Goal: Navigation & Orientation: Find specific page/section

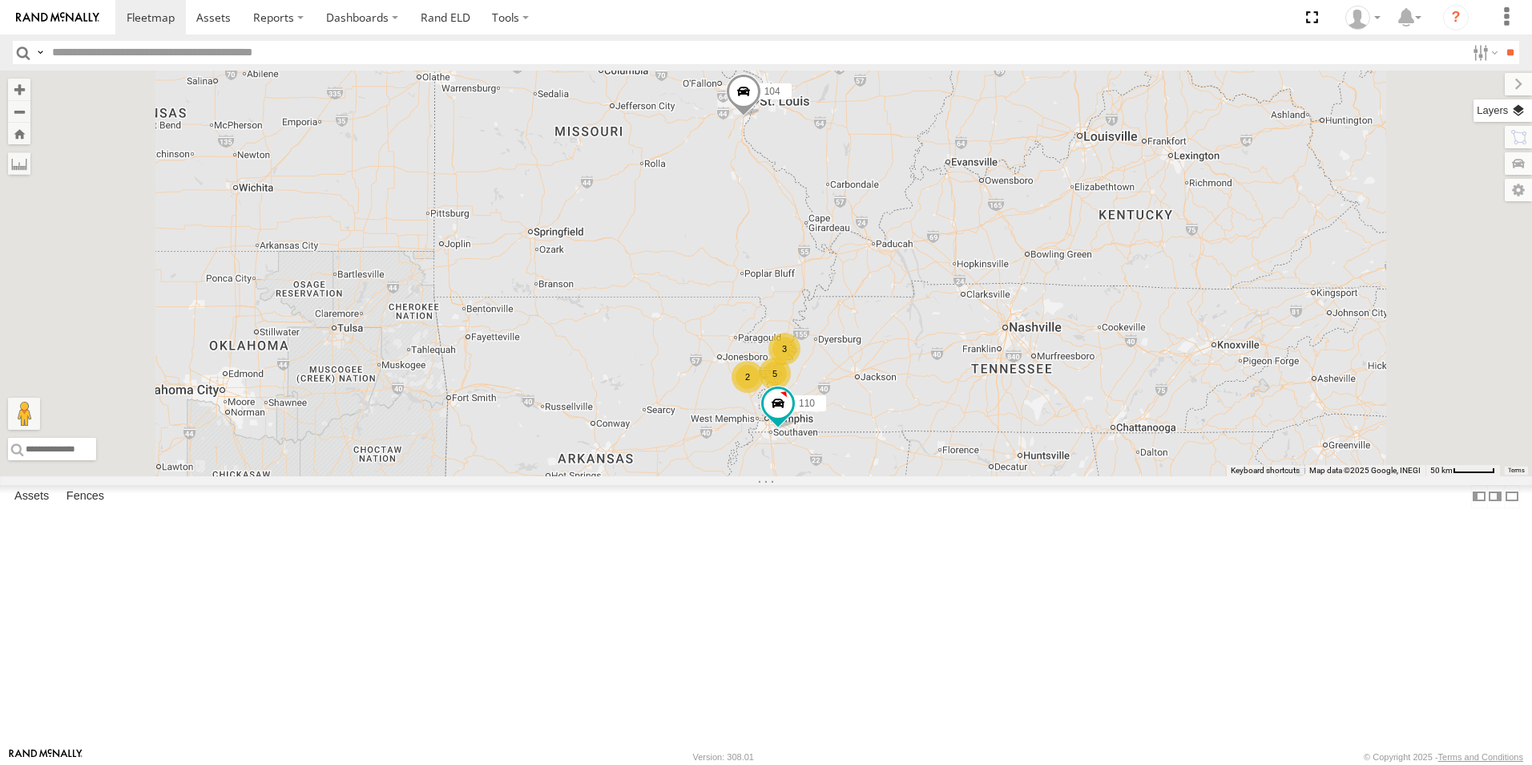
click at [1520, 103] on label at bounding box center [1503, 110] width 59 height 22
click at [0, 0] on span "Basemaps" at bounding box center [0, 0] width 0 height 0
click at [0, 0] on span "Satellite + Roadmap" at bounding box center [0, 0] width 0 height 0
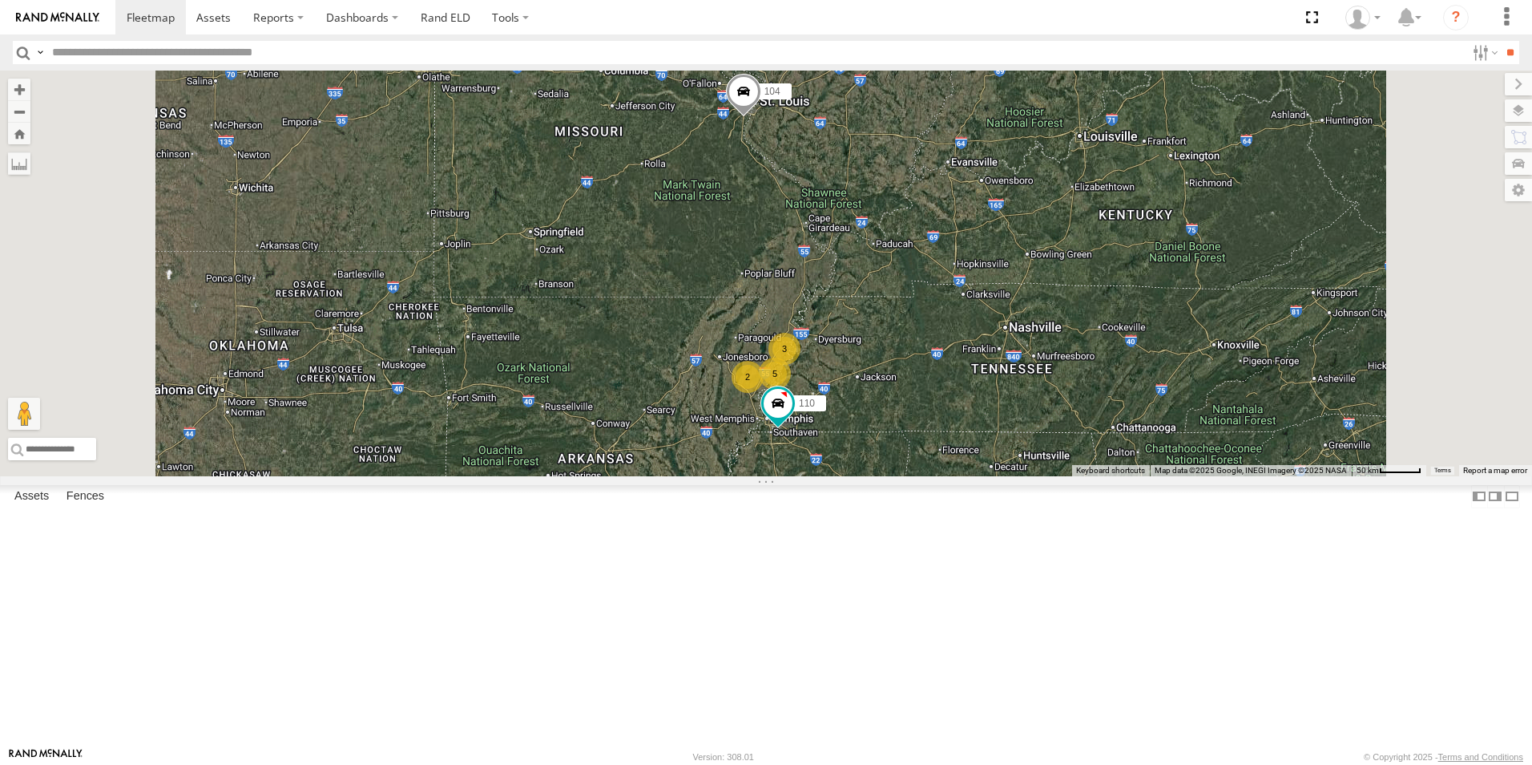
click at [0, 0] on span at bounding box center [0, 0] width 0 height 0
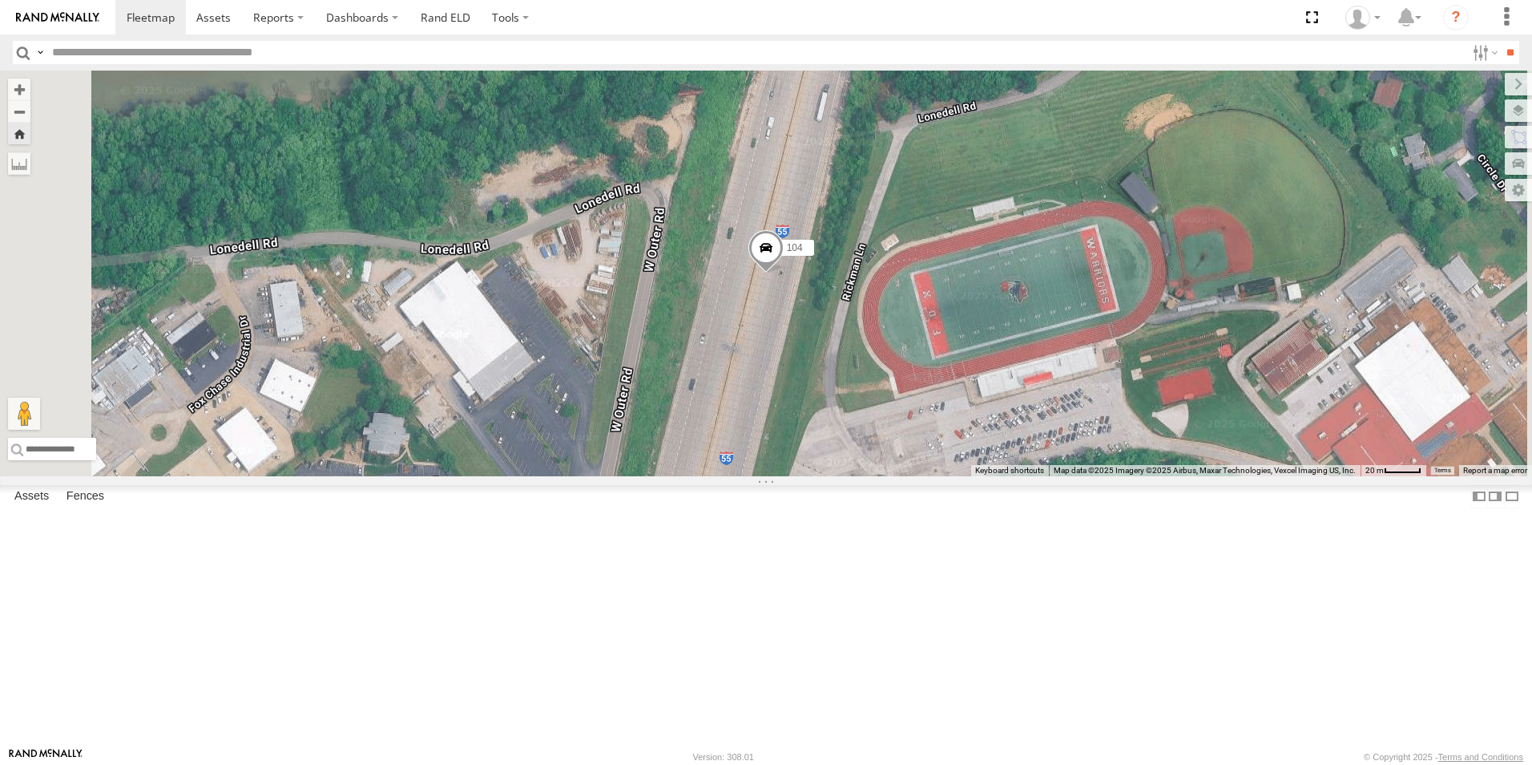
click at [784, 273] on span at bounding box center [765, 251] width 35 height 43
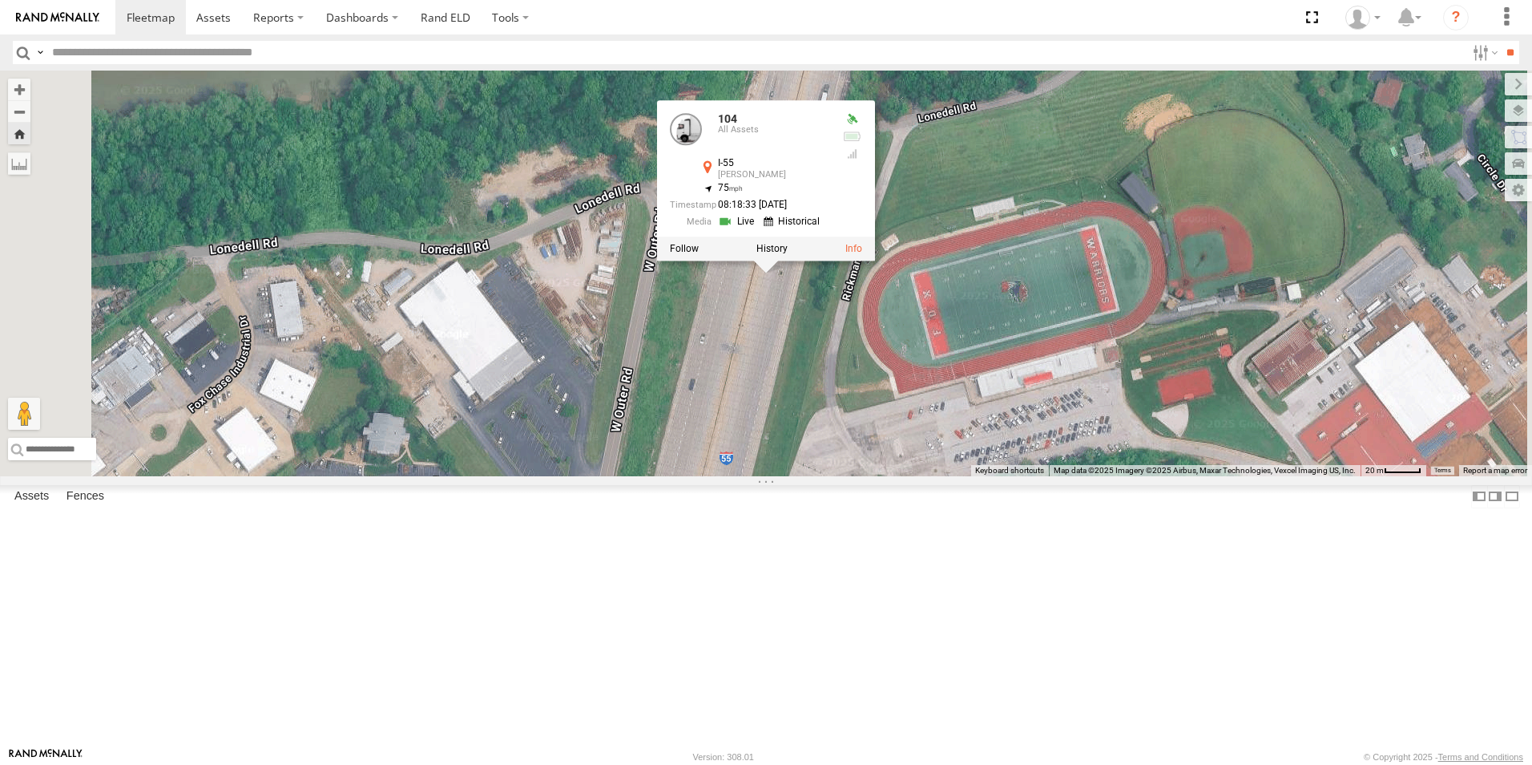
click at [966, 436] on div "104 104 All Assets I-55 Arnold 38.45065 , -90.37726 75 08:18:33 09/22/2025" at bounding box center [766, 273] width 1532 height 405
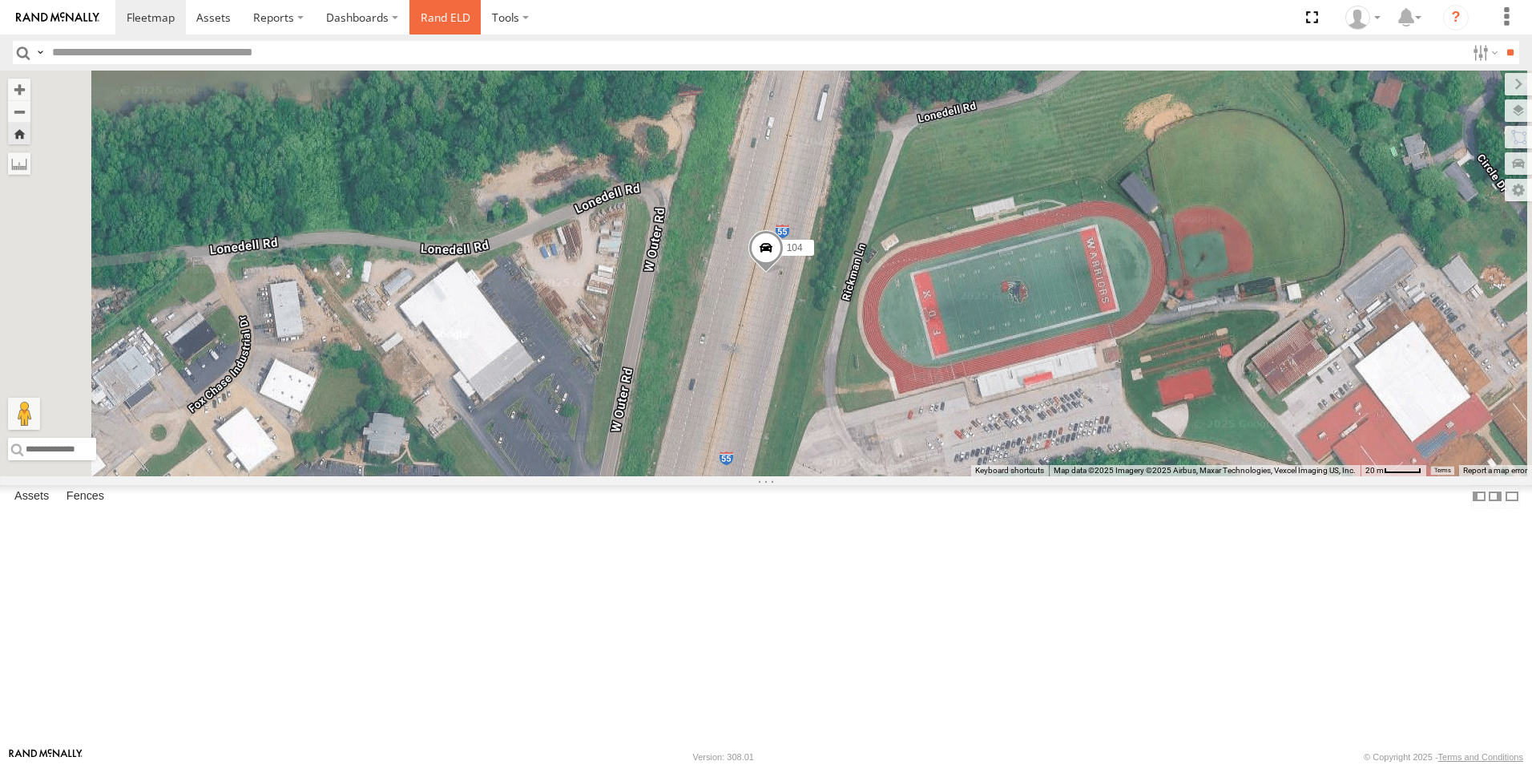
click at [449, 18] on link "Rand ELD" at bounding box center [446, 17] width 72 height 34
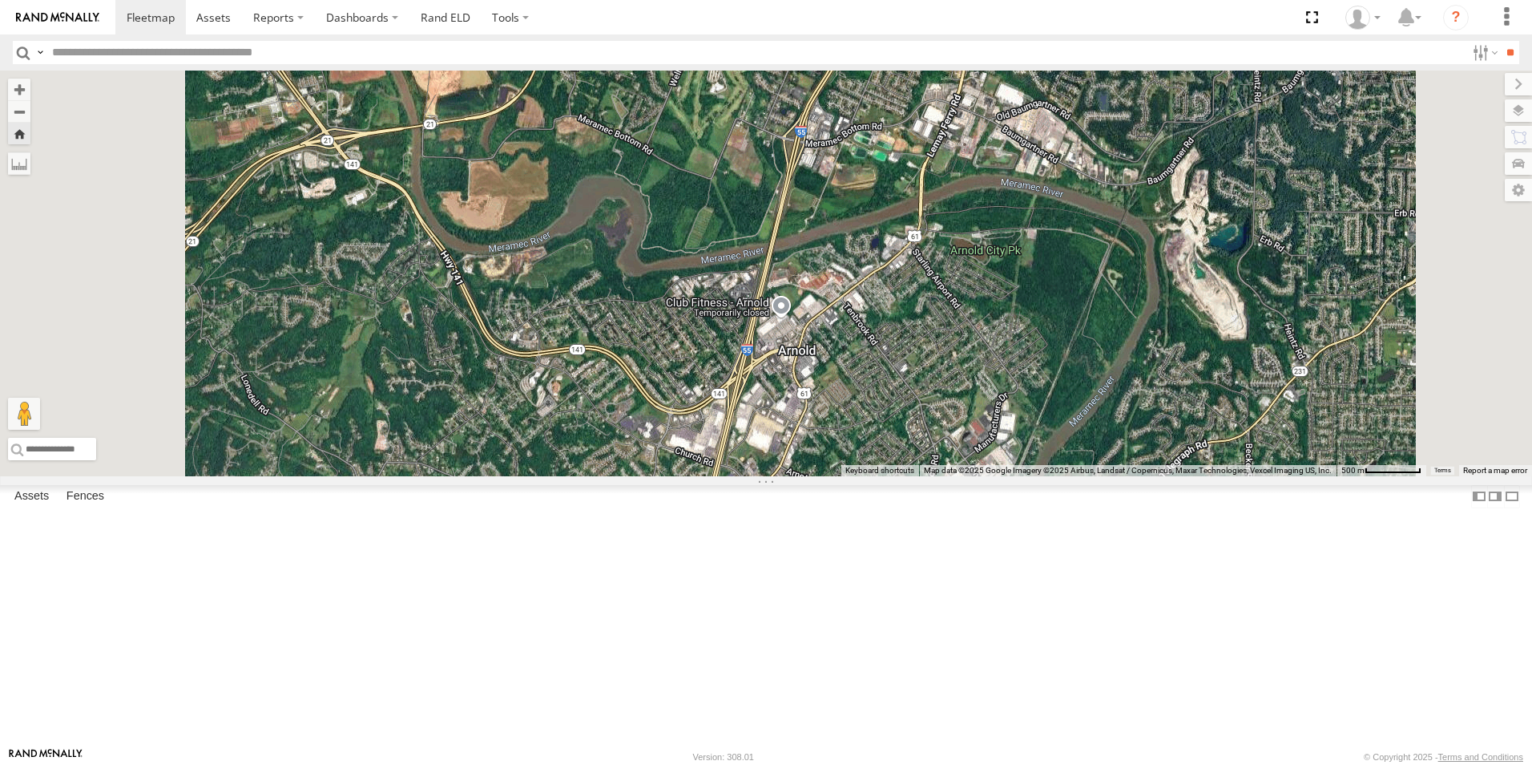
click at [0, 0] on span at bounding box center [0, 0] width 0 height 0
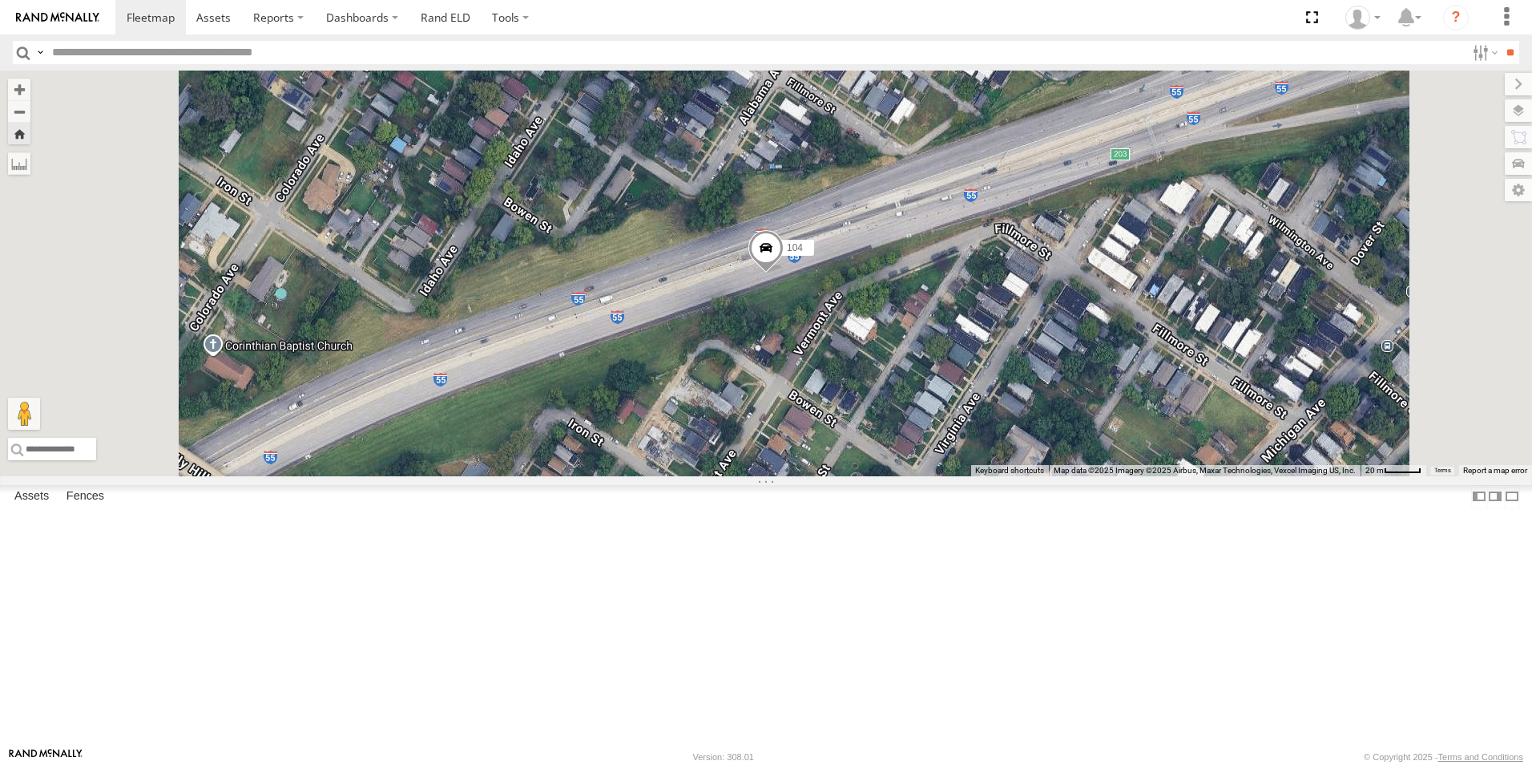
click at [784, 274] on span at bounding box center [765, 252] width 35 height 43
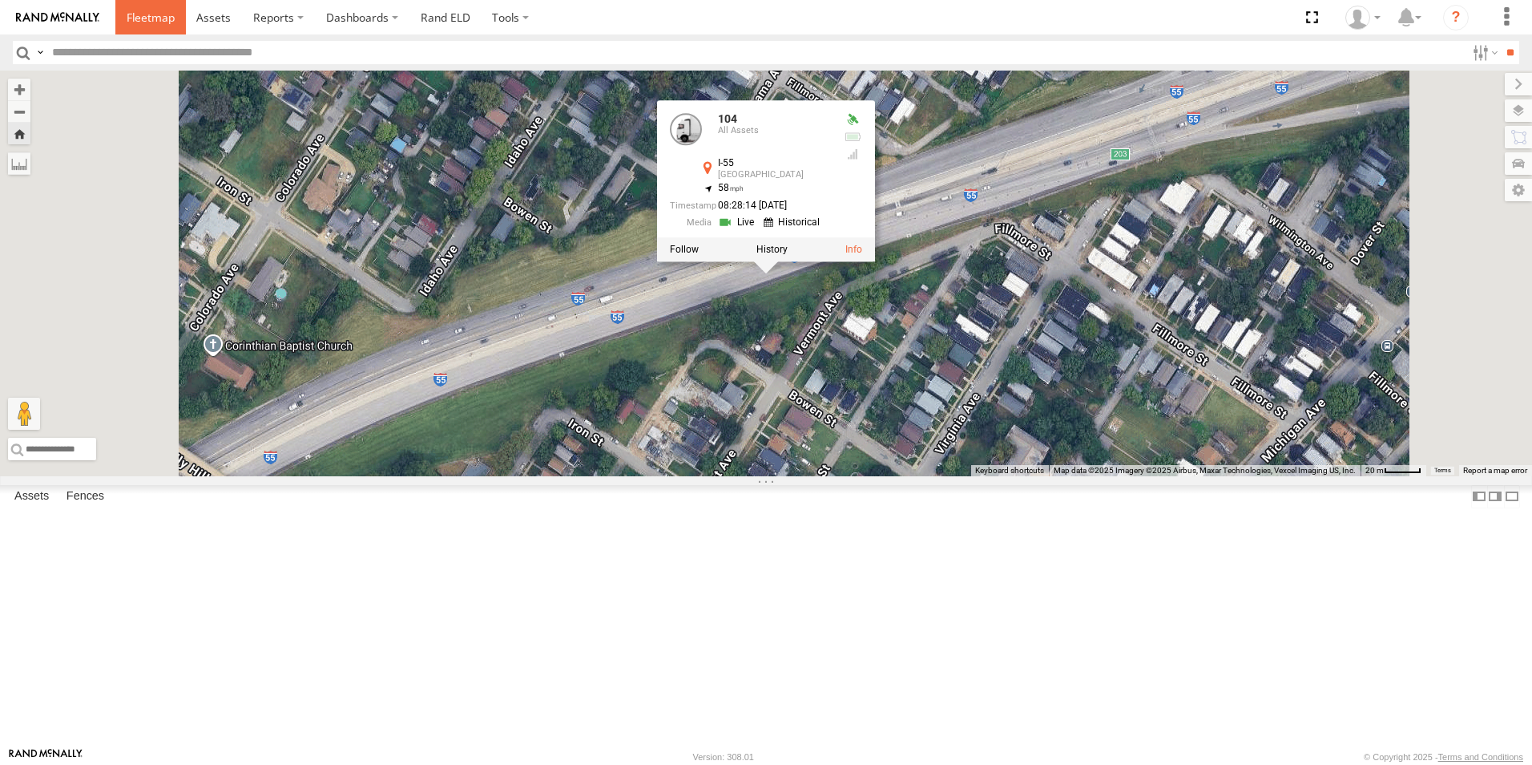
click at [153, 23] on span at bounding box center [151, 17] width 48 height 15
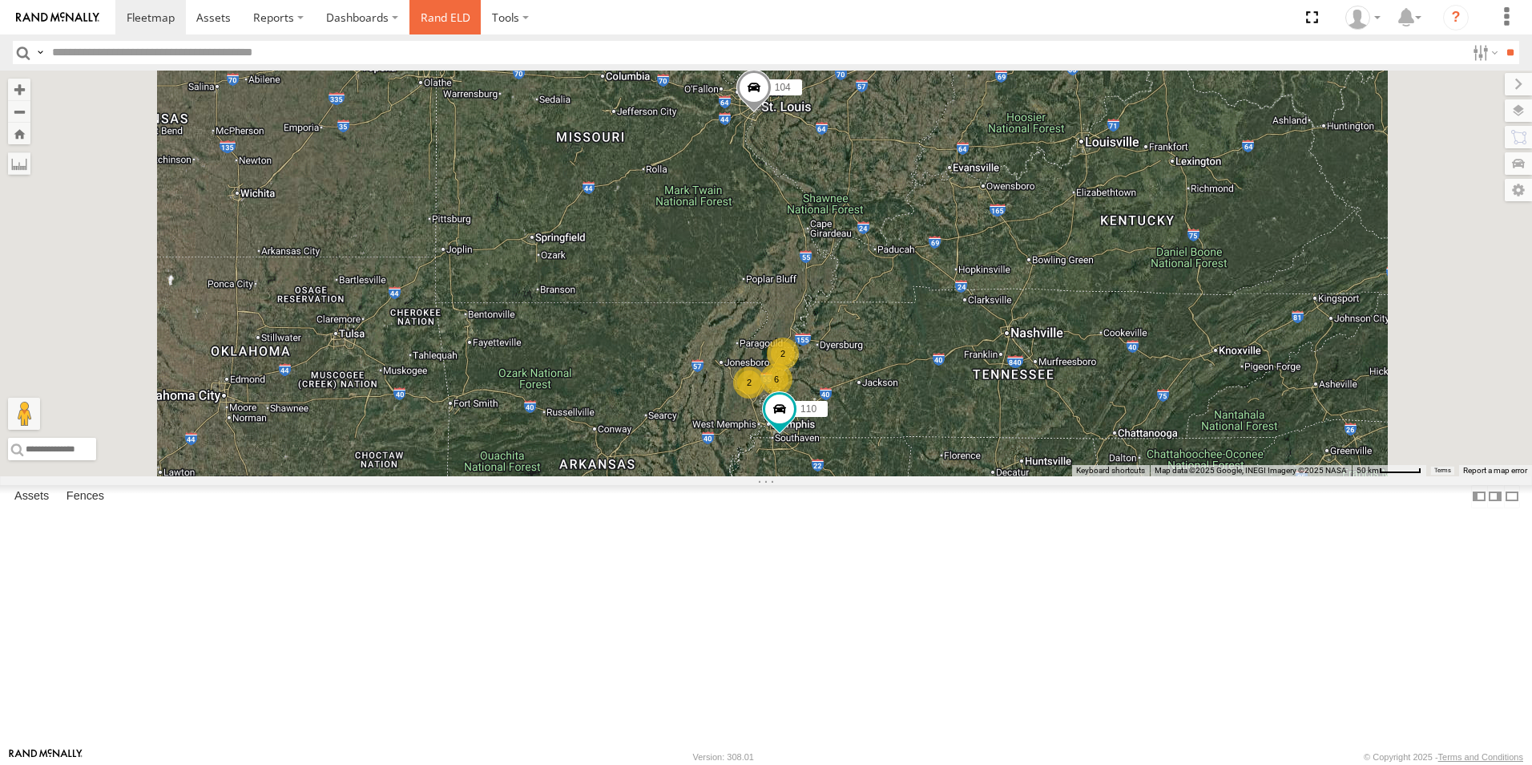
click at [450, 14] on link "Rand ELD" at bounding box center [446, 17] width 72 height 34
click at [0, 0] on span at bounding box center [0, 0] width 0 height 0
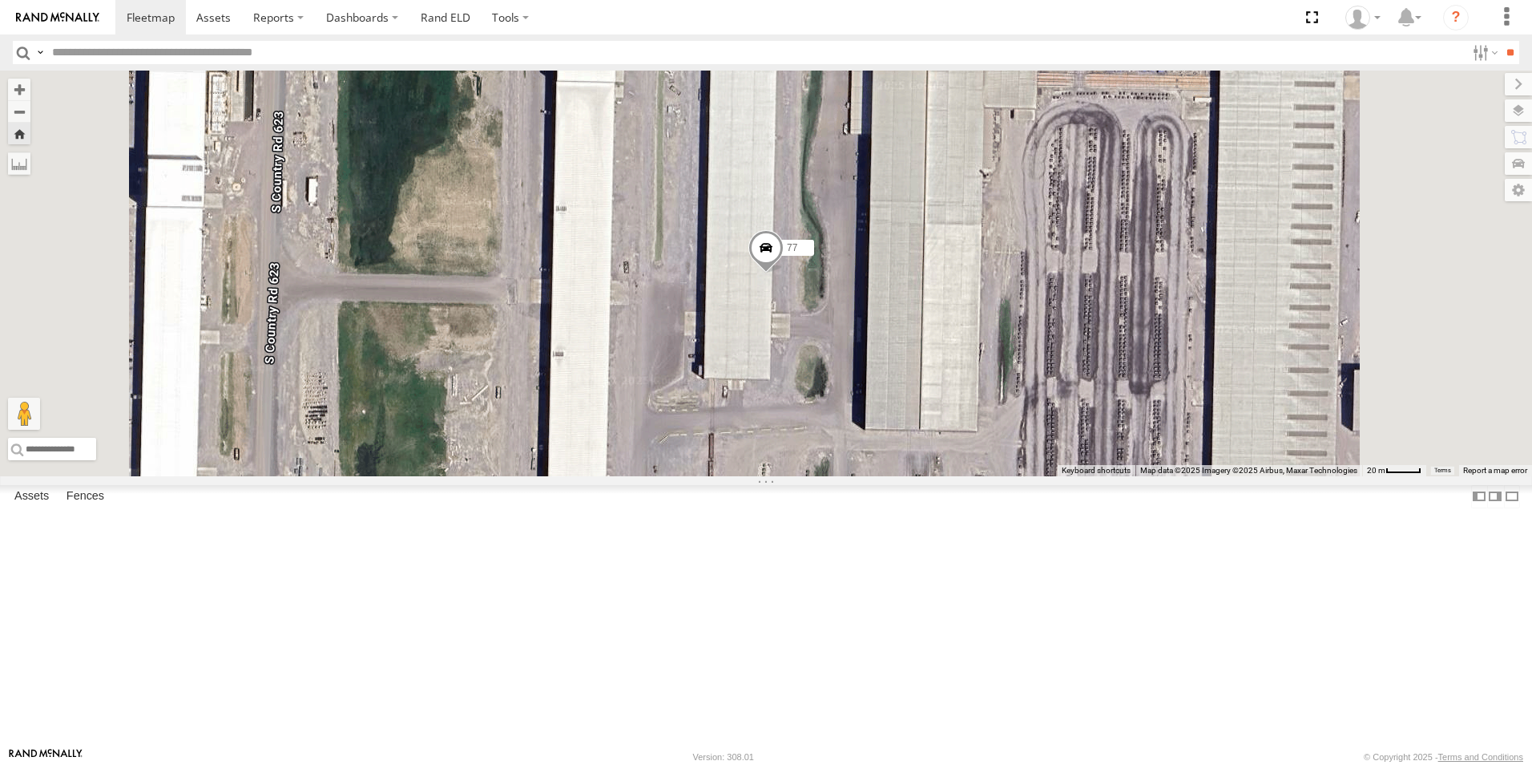
click at [0, 0] on div "All Assets" at bounding box center [0, 0] width 0 height 0
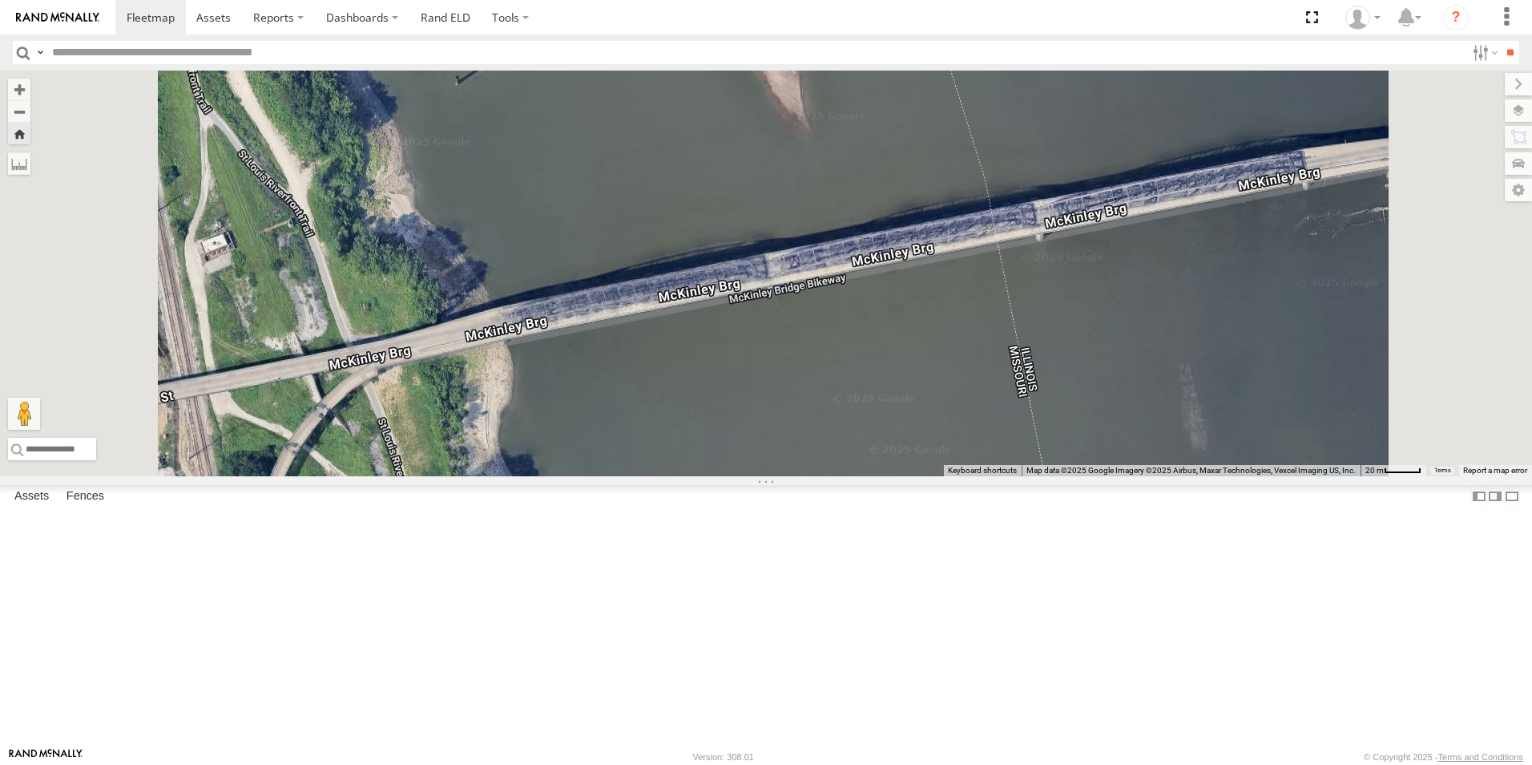
click at [0, 0] on span at bounding box center [0, 0] width 0 height 0
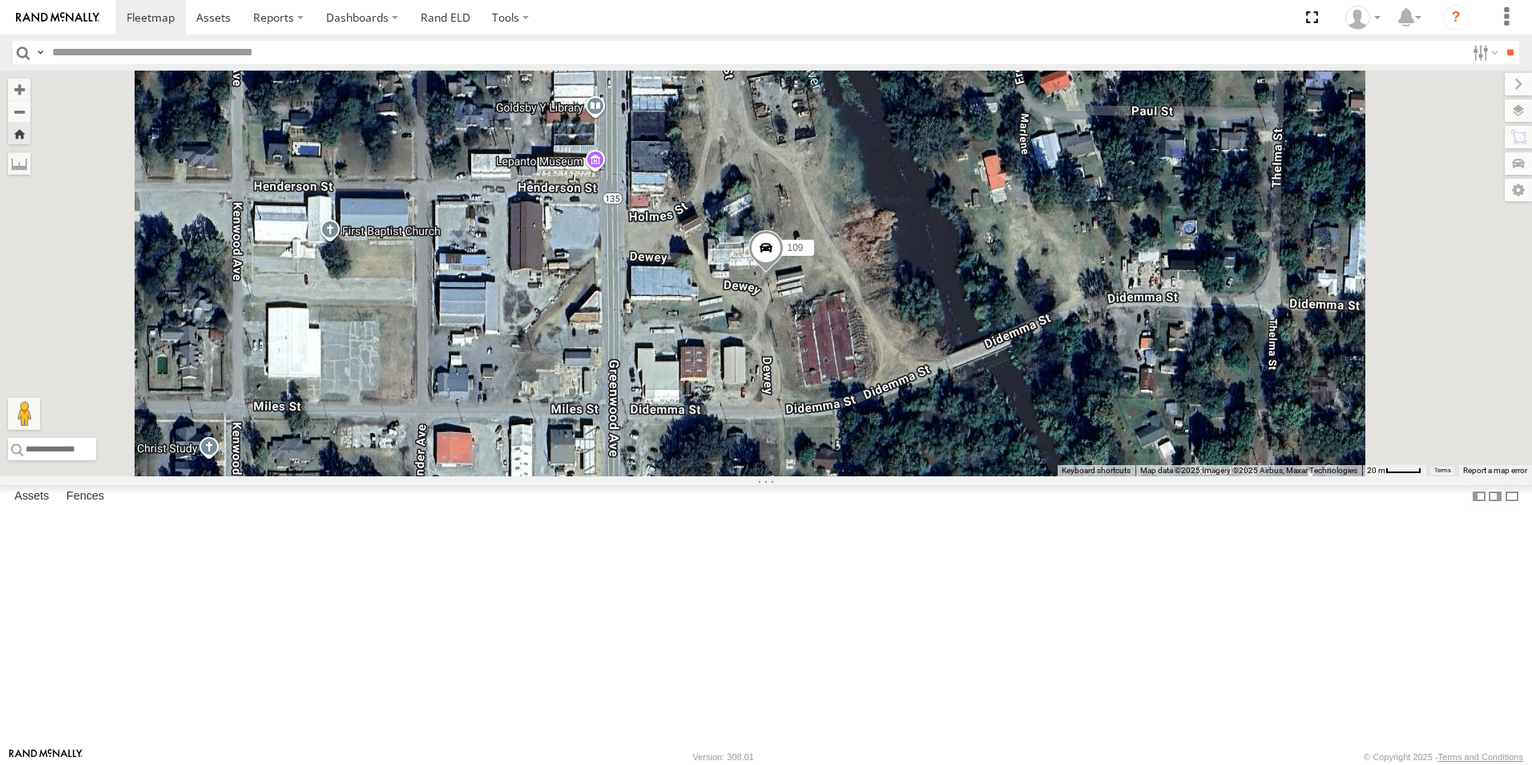
click at [0, 0] on span at bounding box center [0, 0] width 0 height 0
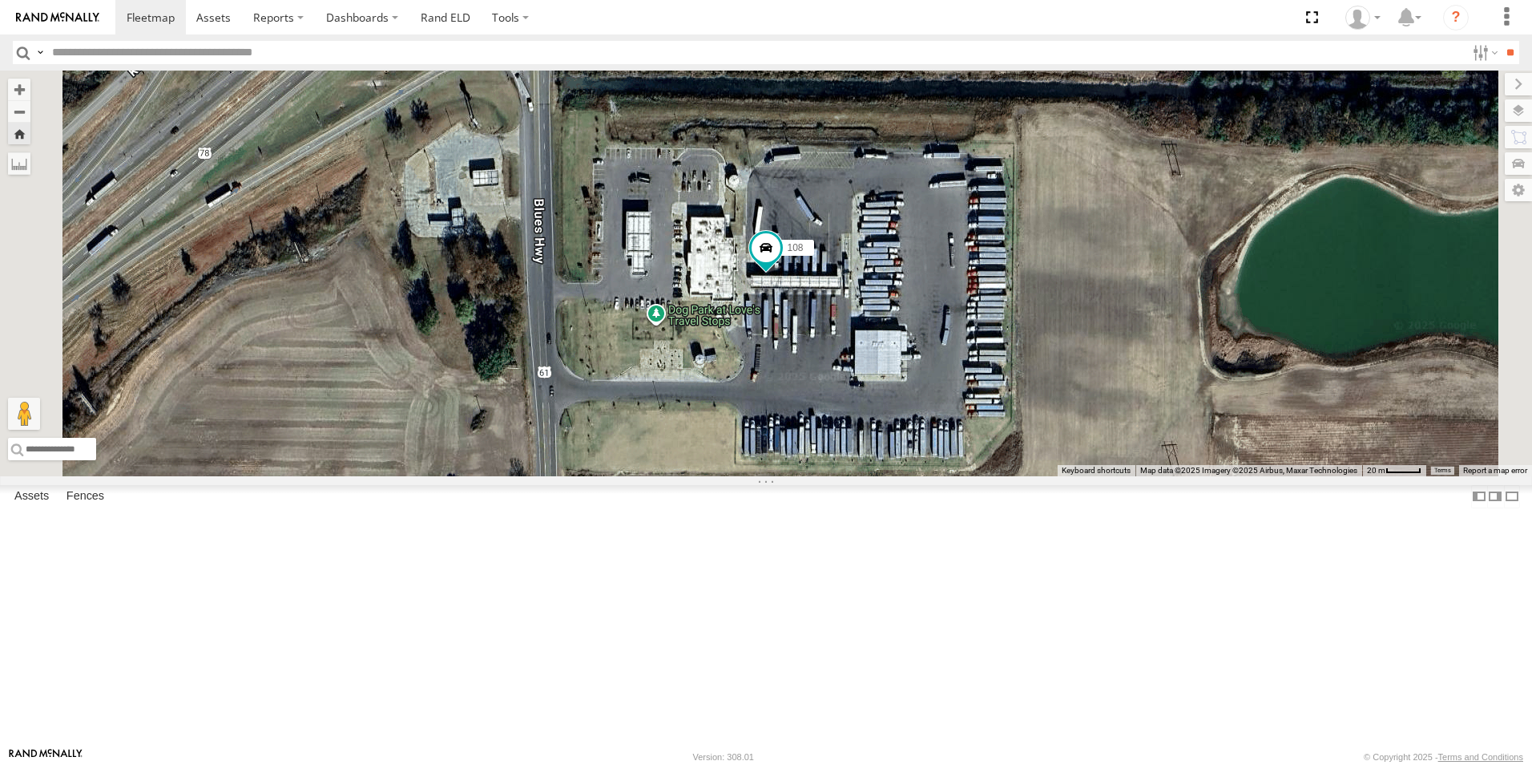
click at [0, 0] on span at bounding box center [0, 0] width 0 height 0
